Goal: Task Accomplishment & Management: Use online tool/utility

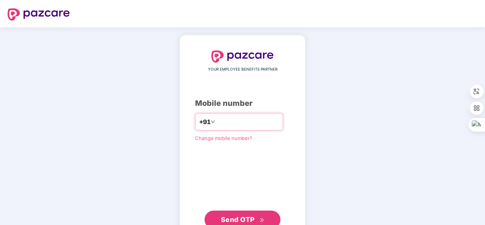
type input "**********"
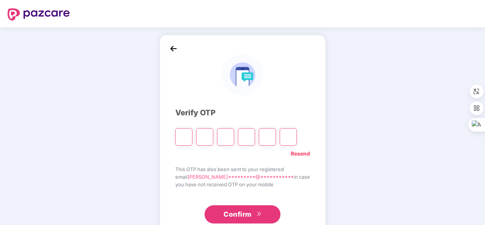
type input "*"
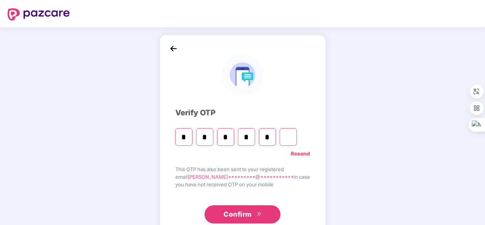
type input "*"
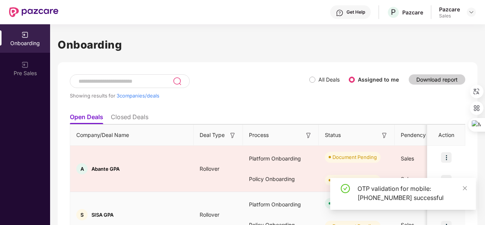
scroll to position [86, 0]
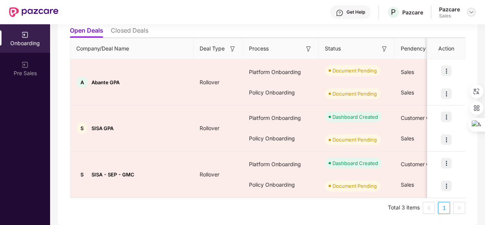
click at [473, 12] on img at bounding box center [471, 12] width 6 height 6
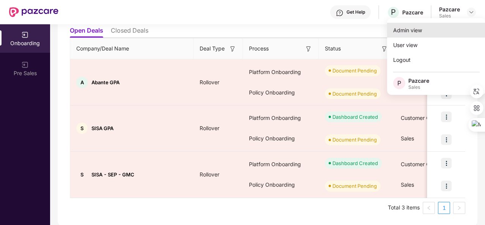
click at [450, 27] on div "Admin view" at bounding box center [436, 30] width 99 height 15
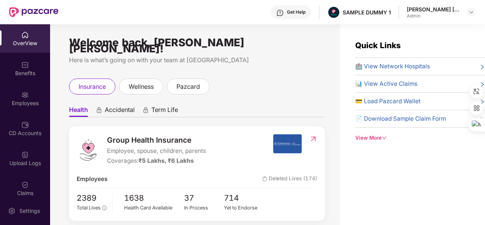
click at [30, 41] on div "OverView" at bounding box center [25, 43] width 50 height 8
click at [97, 6] on div "Get Help SAMPLE DUMMY 1 [PERSON_NAME] [PERSON_NAME] Admin" at bounding box center [266, 12] width 417 height 24
